Goal: Find specific page/section: Find specific page/section

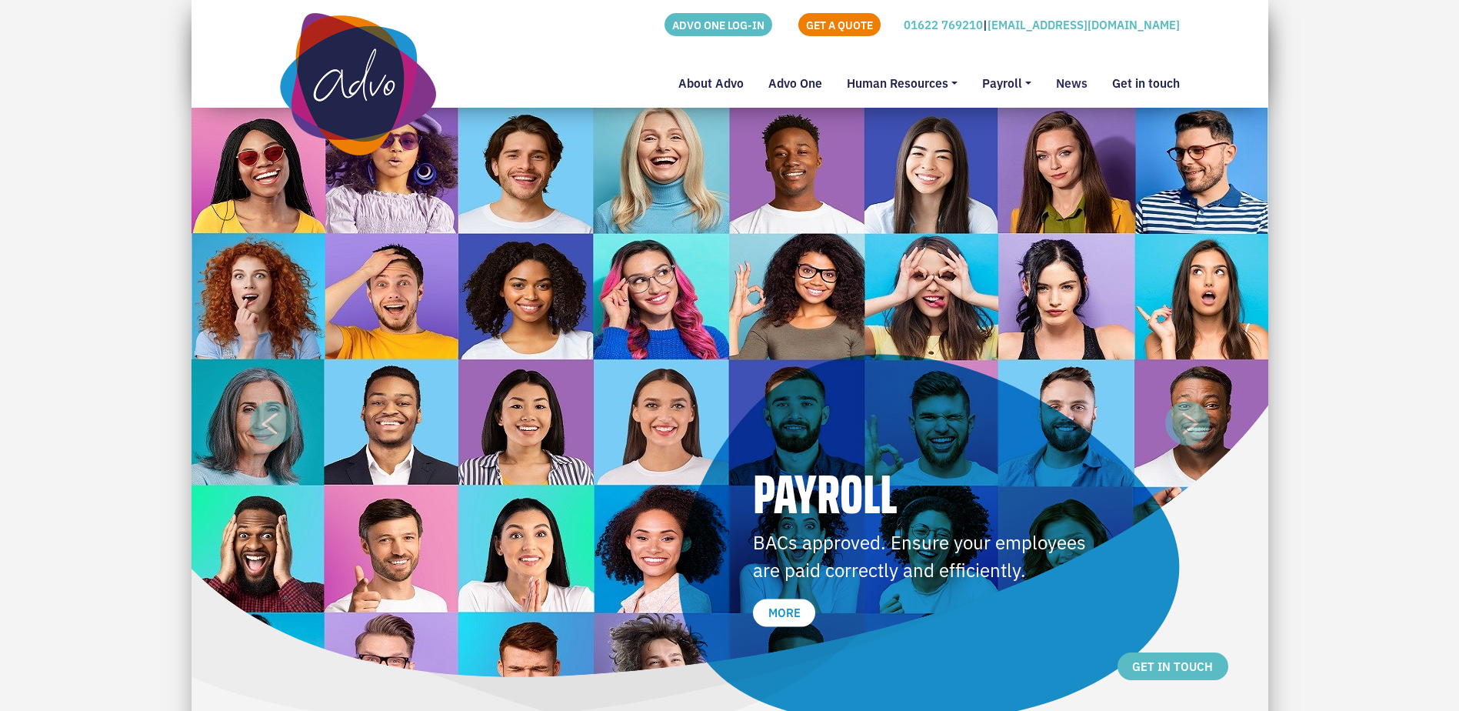
click at [1071, 80] on link "News" at bounding box center [1072, 88] width 56 height 40
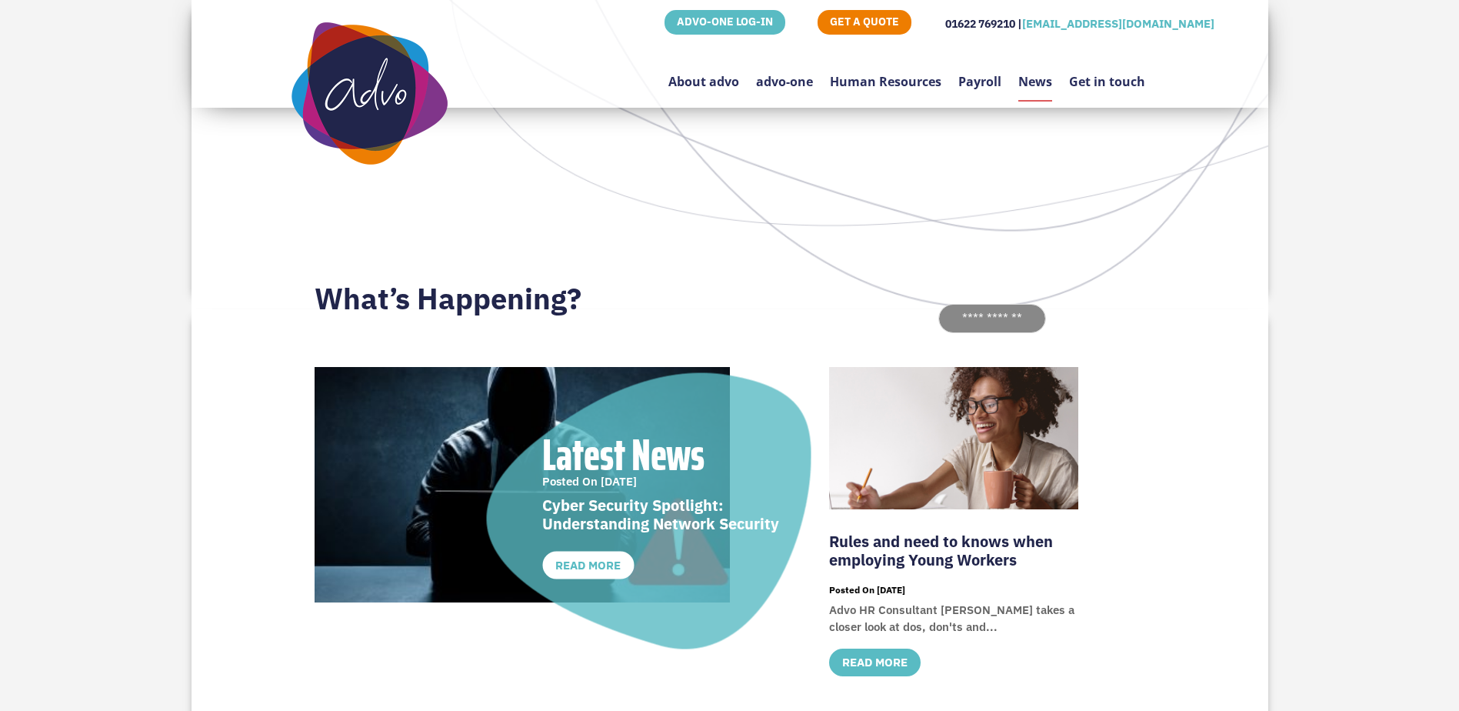
click at [975, 84] on link "Payroll" at bounding box center [979, 74] width 43 height 73
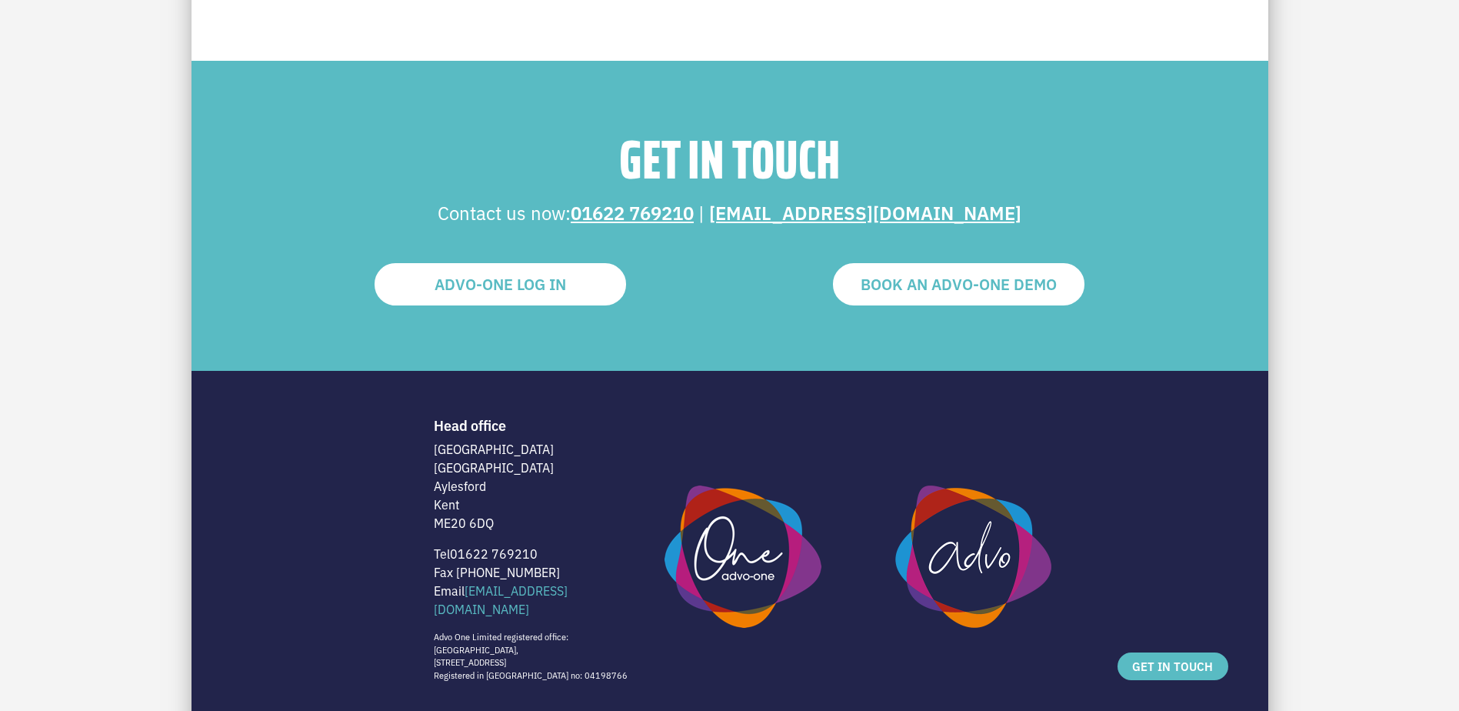
scroll to position [3006, 0]
